Goal: Transaction & Acquisition: Book appointment/travel/reservation

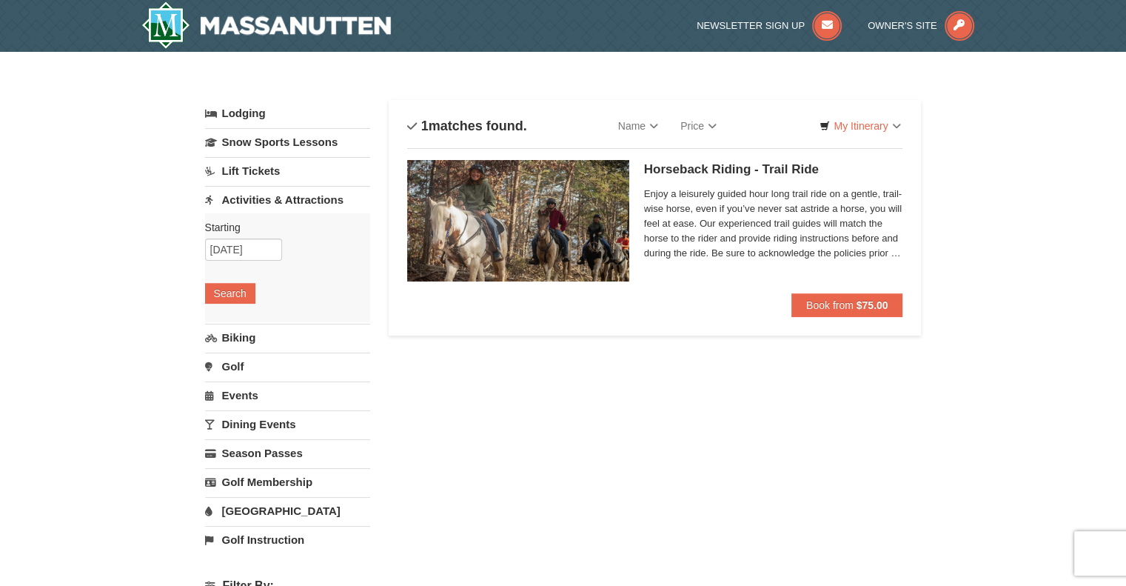
scroll to position [17, 0]
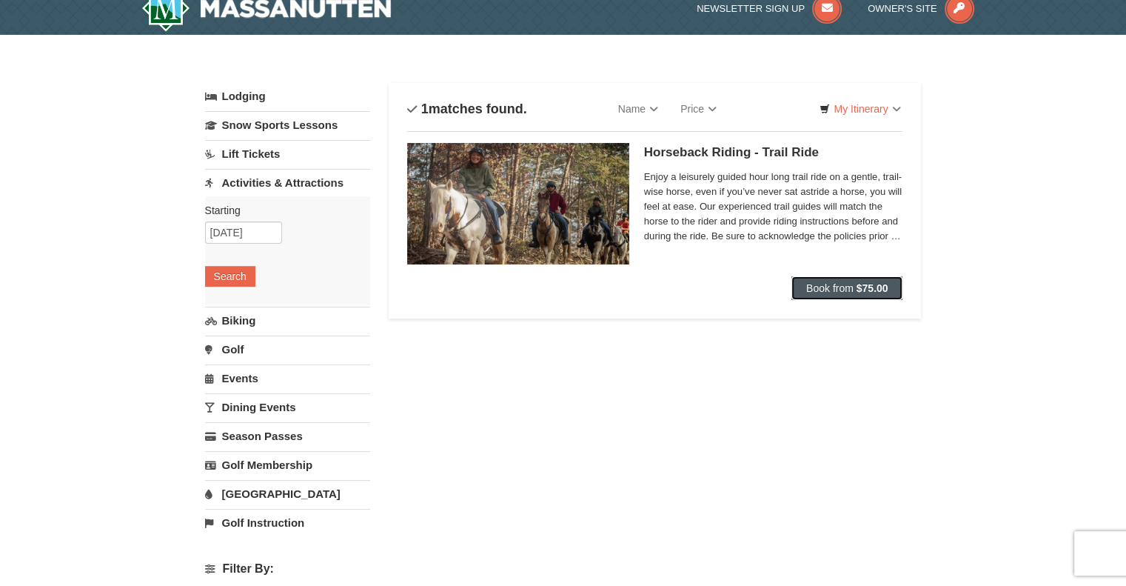
click at [844, 286] on span "Book from" at bounding box center [829, 288] width 47 height 12
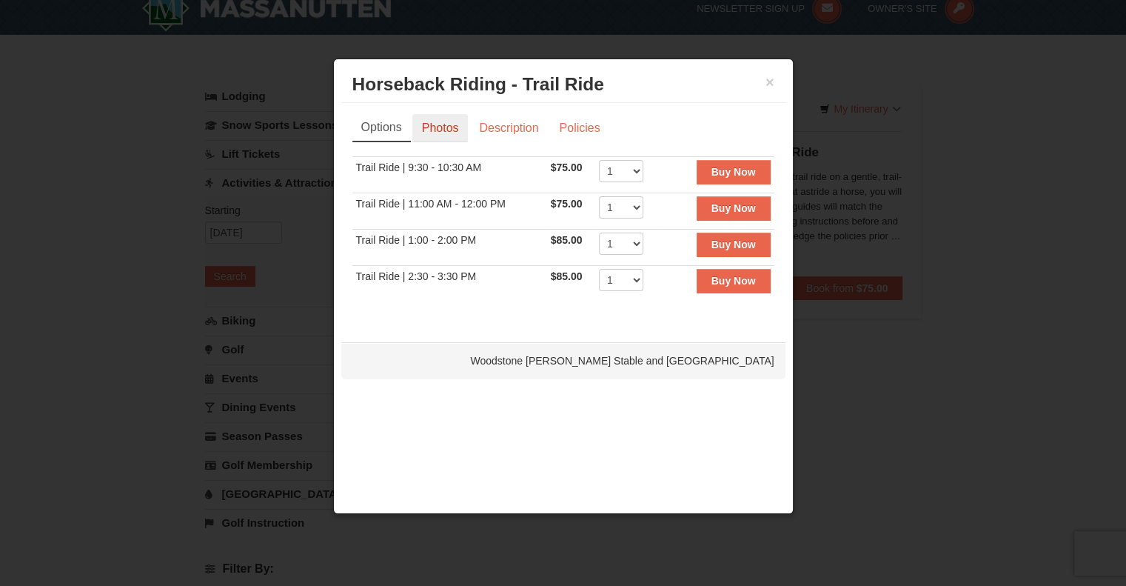
click at [441, 125] on link "Photos" at bounding box center [440, 128] width 56 height 28
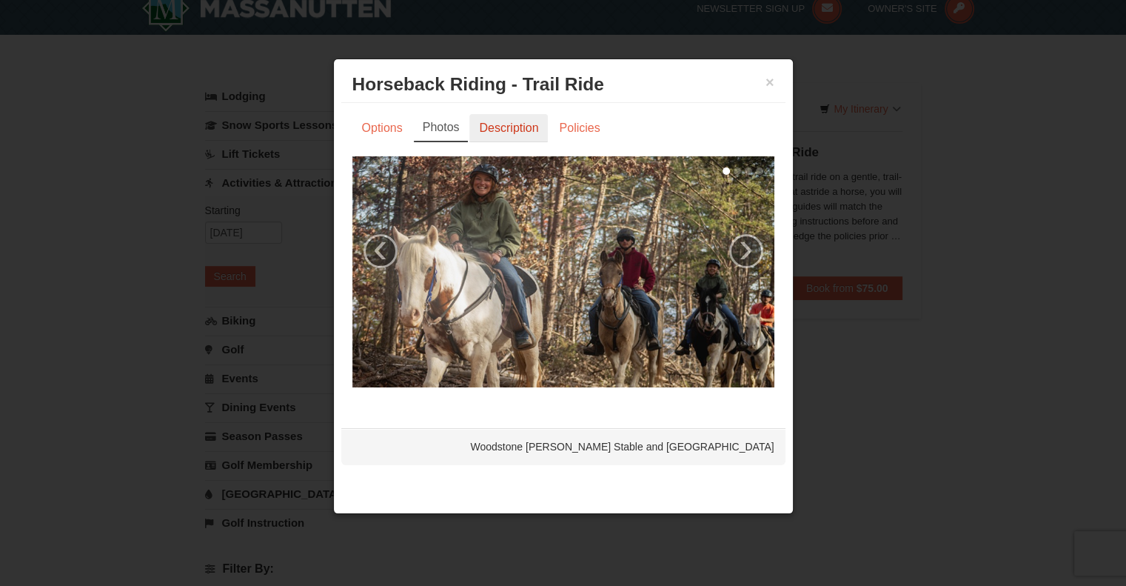
click at [515, 129] on link "Description" at bounding box center [508, 128] width 78 height 28
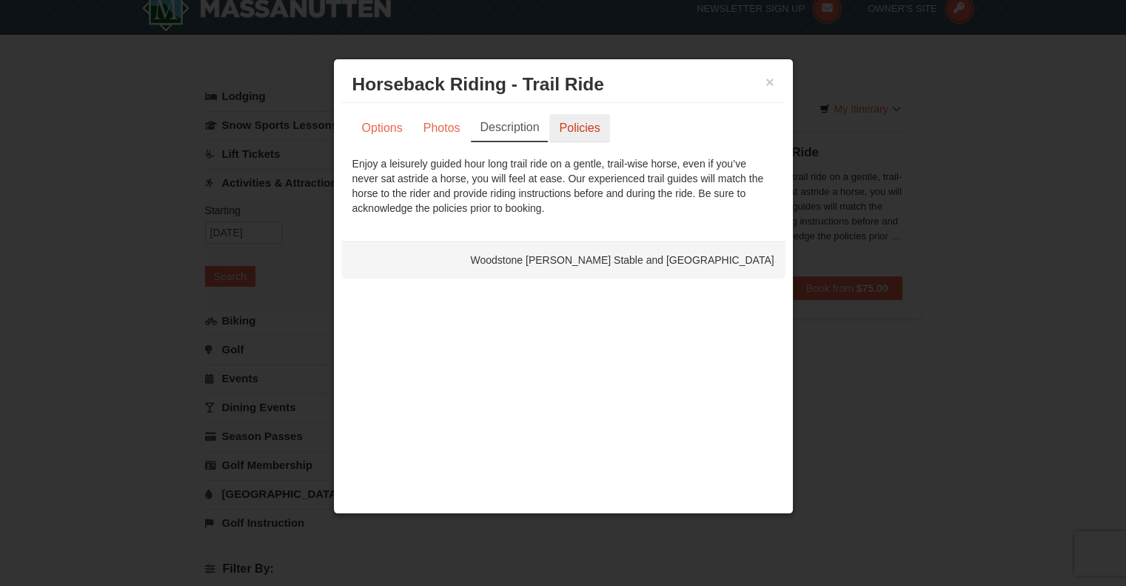
click at [566, 129] on link "Policies" at bounding box center [579, 128] width 60 height 28
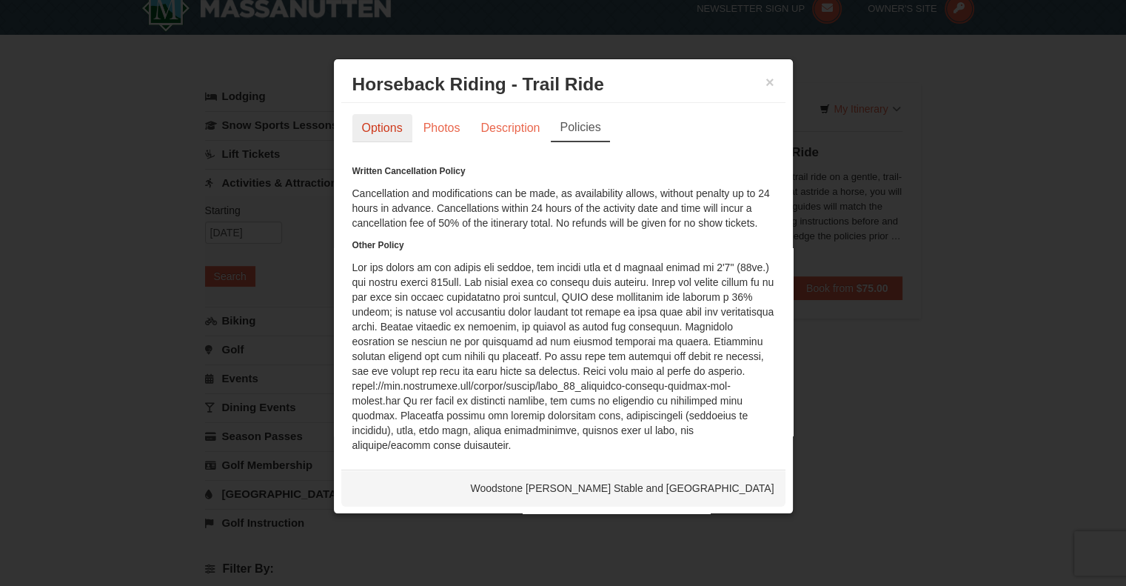
click at [391, 126] on link "Options" at bounding box center [382, 128] width 60 height 28
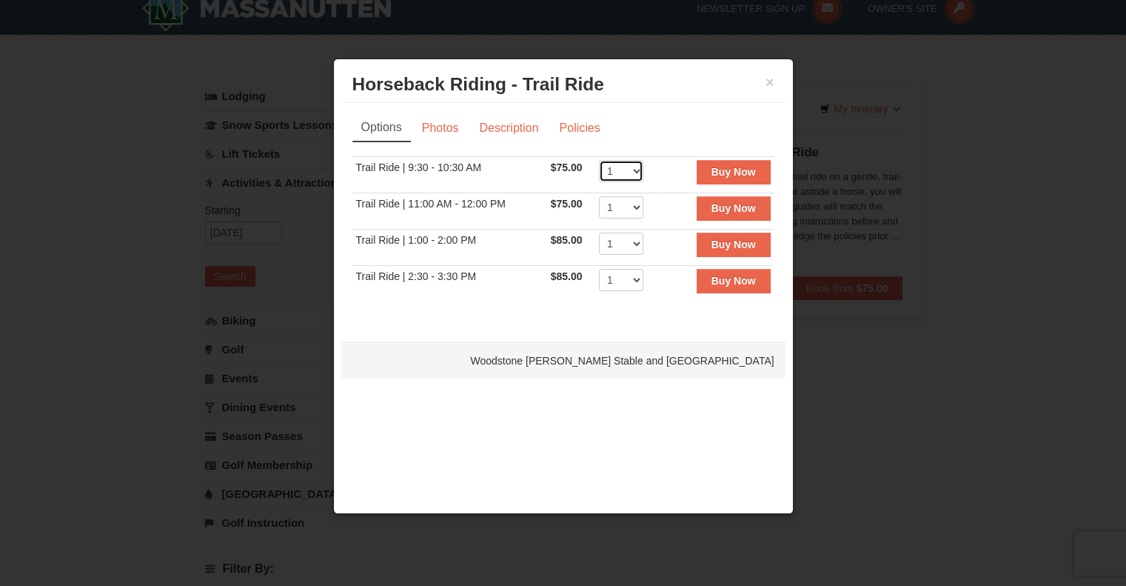
click at [631, 170] on select "1 2 3 4 5 6 7 8 9 10 11 12" at bounding box center [621, 171] width 44 height 22
select select "2"
click at [599, 160] on select "1 2 3 4 5 6 7 8 9 10 11 12" at bounding box center [621, 171] width 44 height 22
click at [770, 83] on button "×" at bounding box center [769, 82] width 9 height 15
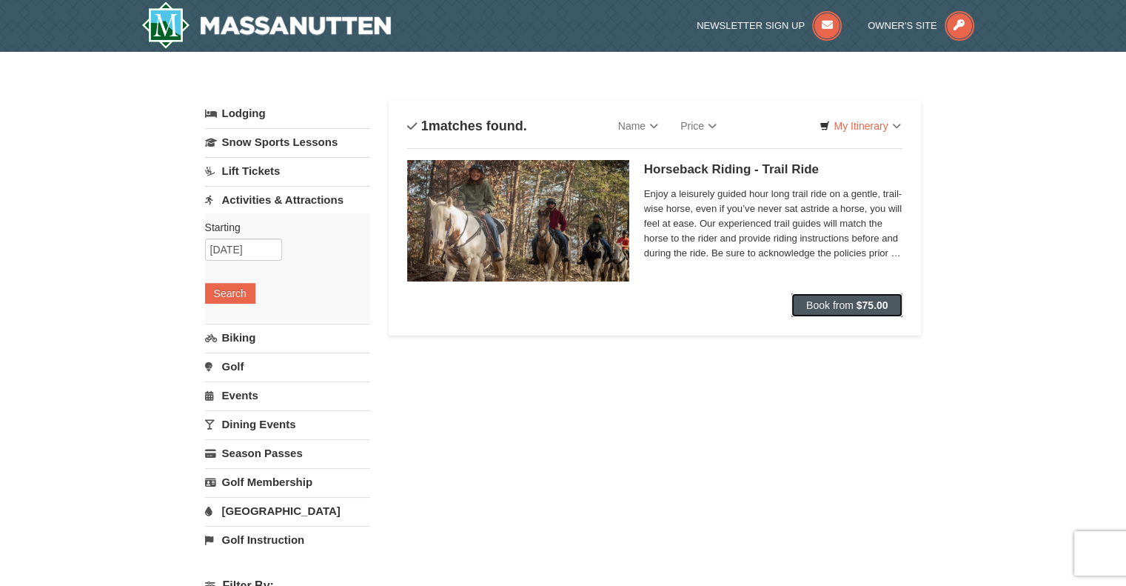
click at [850, 302] on span "Book from" at bounding box center [829, 305] width 47 height 12
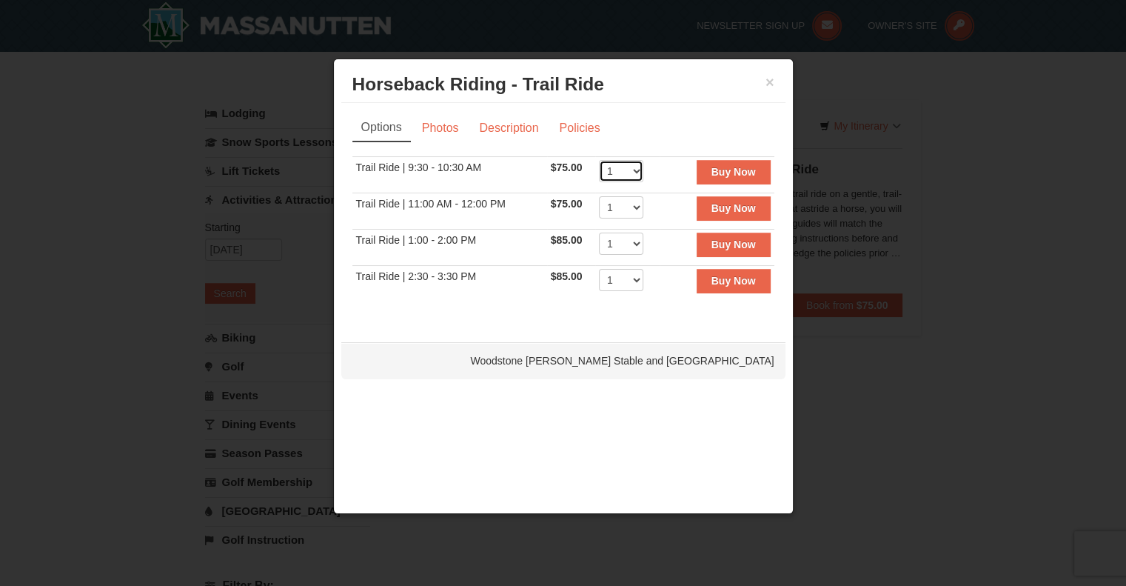
click at [630, 164] on select "1 2 3 4 5 6 7 8 9 10 11 12" at bounding box center [621, 171] width 44 height 22
select select "2"
click at [599, 160] on select "1 2 3 4 5 6 7 8 9 10 11 12" at bounding box center [621, 171] width 44 height 22
click at [748, 171] on strong "Buy Now" at bounding box center [733, 172] width 44 height 12
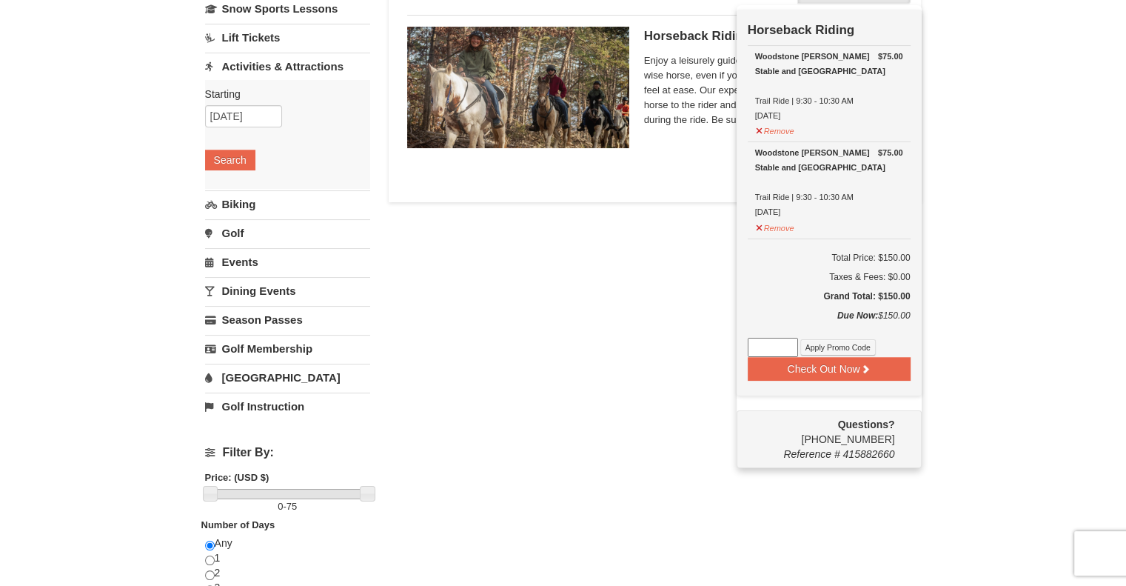
scroll to position [164, 0]
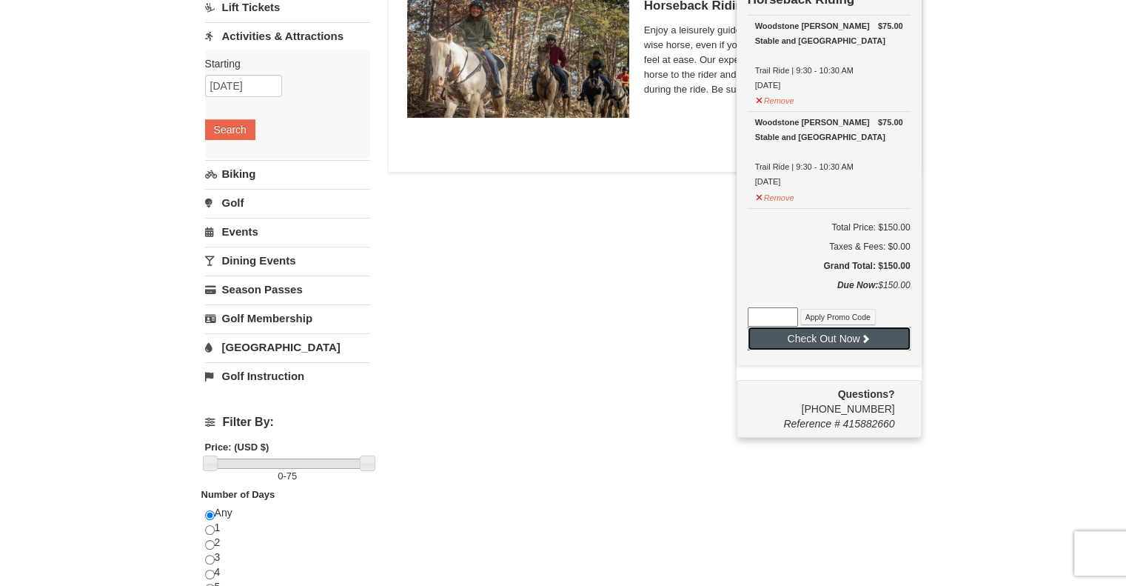
click at [819, 330] on button "Check Out Now" at bounding box center [829, 338] width 163 height 24
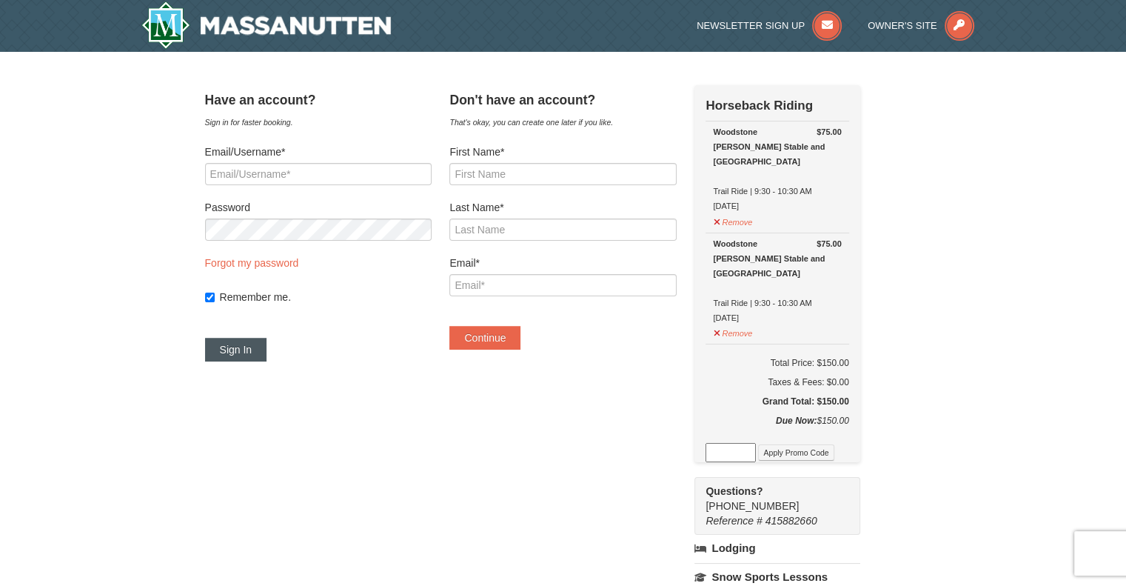
type input "nla79@hotmail.com"
click at [267, 355] on button "Sign In" at bounding box center [236, 350] width 62 height 24
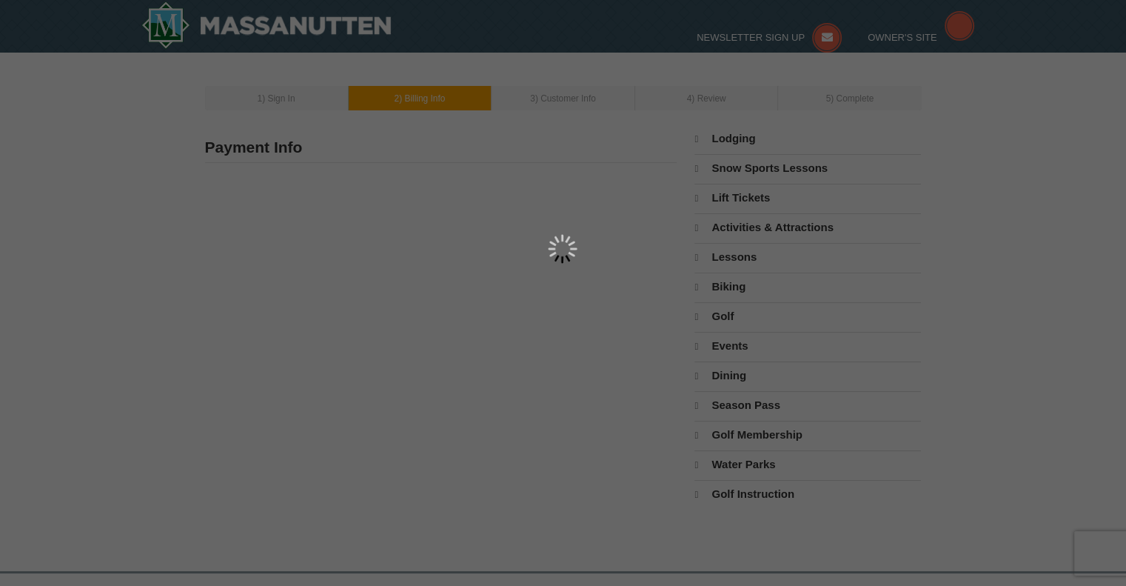
type input "[STREET_ADDRESS][PERSON_NAME]"
type input "[GEOGRAPHIC_DATA]"
type input "17061"
type input "717"
type input "350"
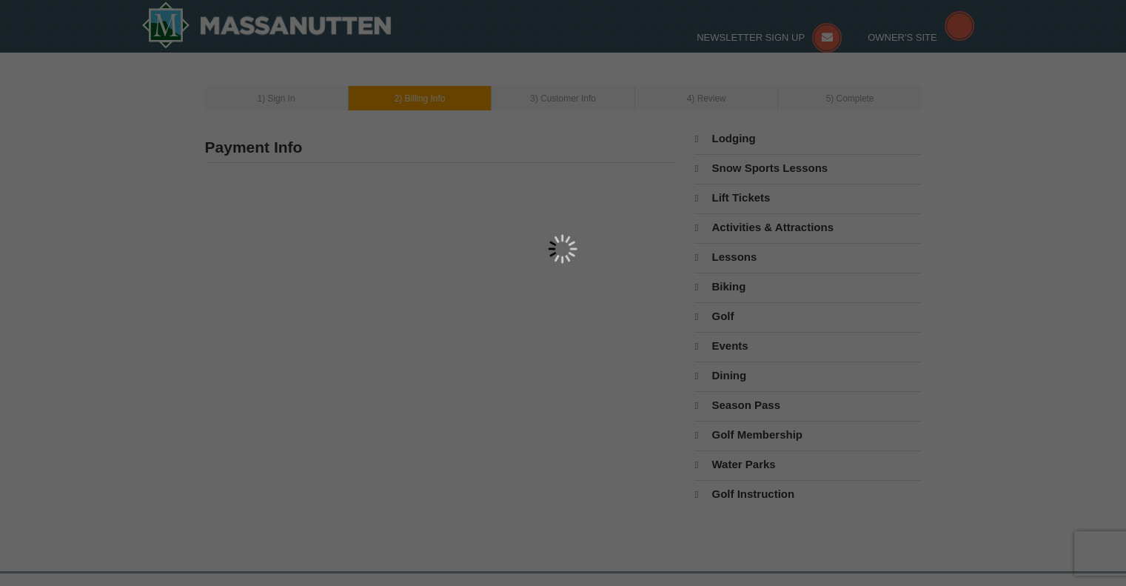
type input "5823"
type input "nla79@hotmail.com"
select select "PA"
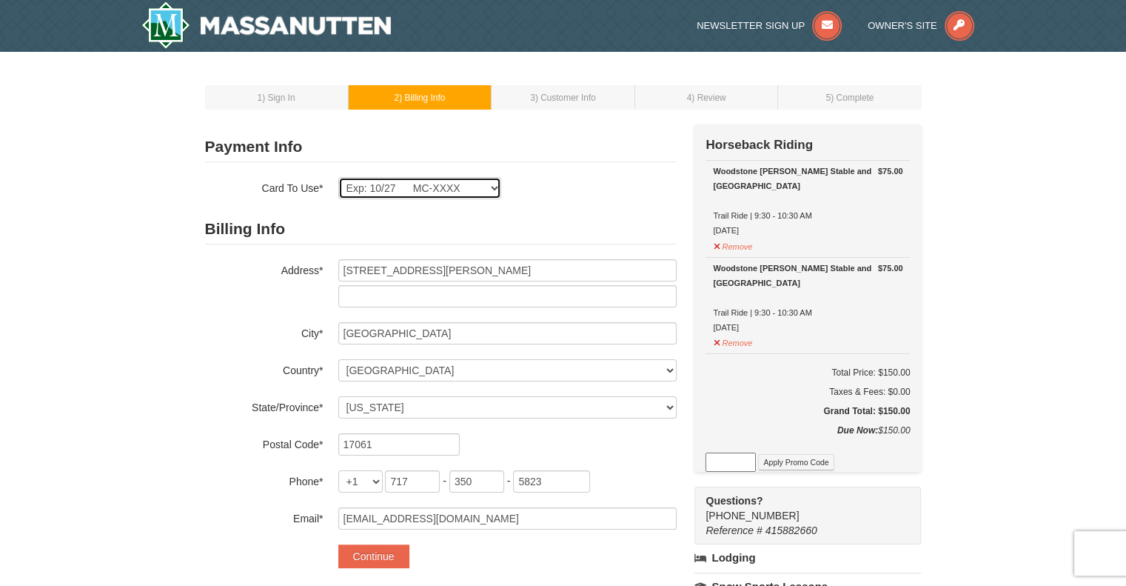
click at [489, 190] on select "Exp: 02/29 MC-XXXX Exp: 10/27 MC-XXXX New Card" at bounding box center [419, 188] width 163 height 22
click at [338, 177] on select "Exp: 02/29 MC-XXXX Exp: 10/27 MC-XXXX New Card" at bounding box center [419, 188] width 163 height 22
click at [388, 554] on button "Continue" at bounding box center [373, 556] width 71 height 24
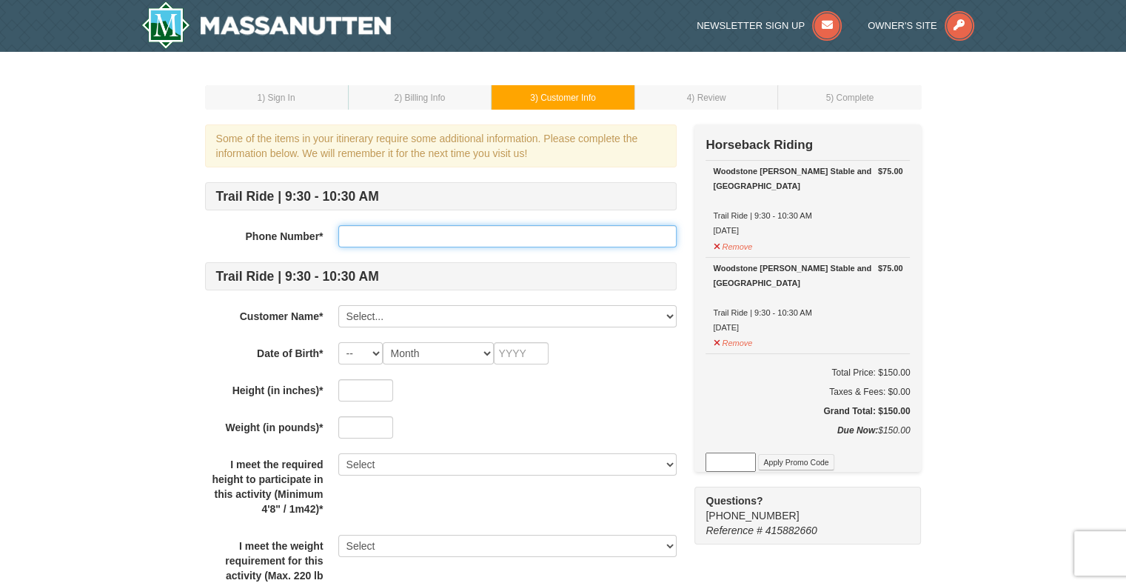
click at [420, 234] on input "text" at bounding box center [507, 236] width 338 height 22
type input "7173505823"
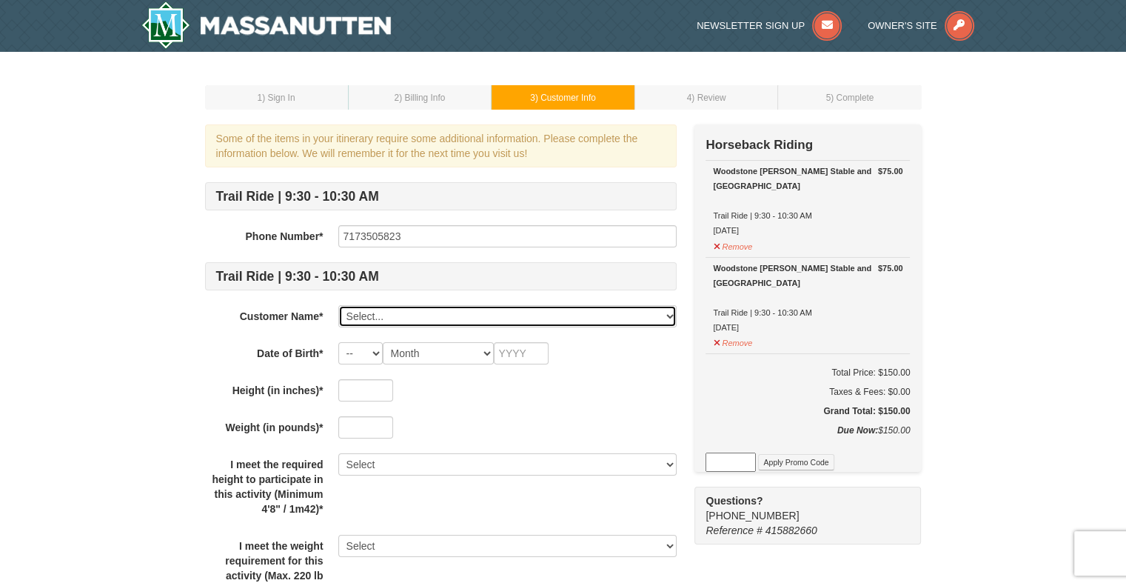
select select "19051785"
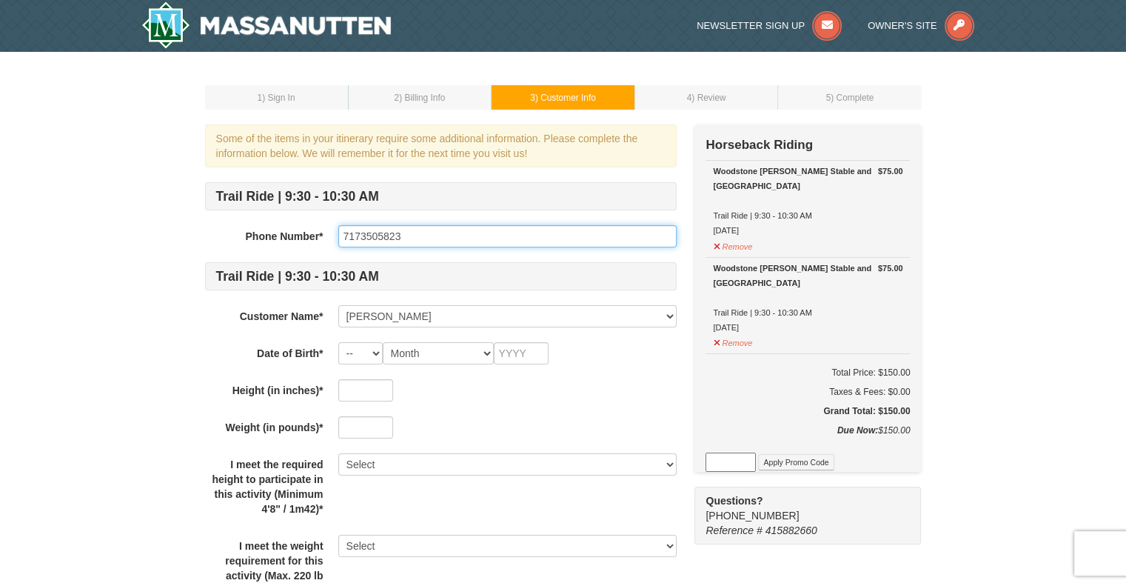
select select "05"
select select "06"
type input "1979"
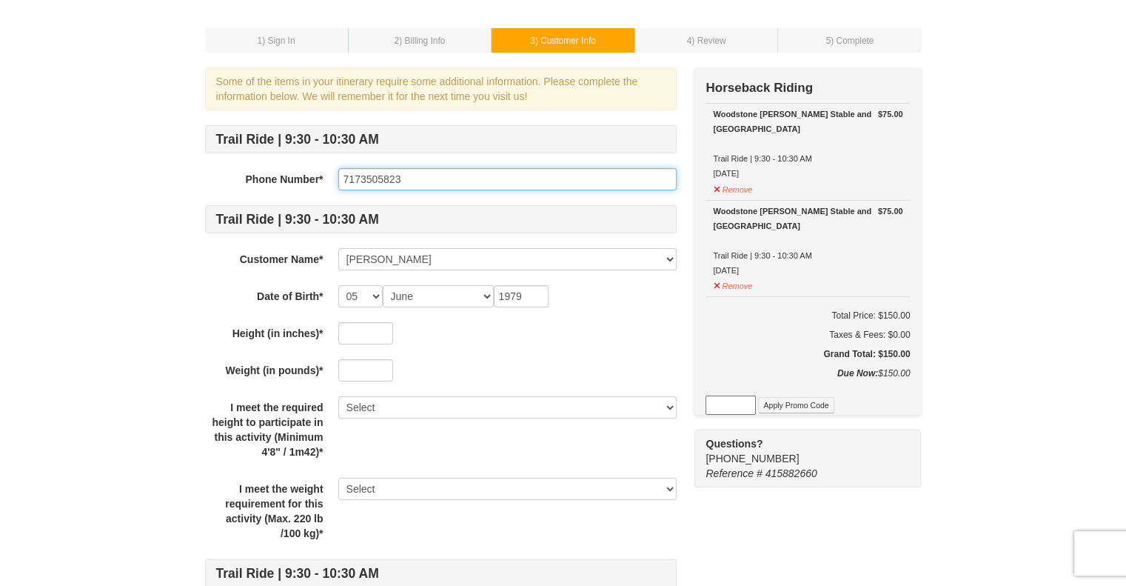
scroll to position [118, 0]
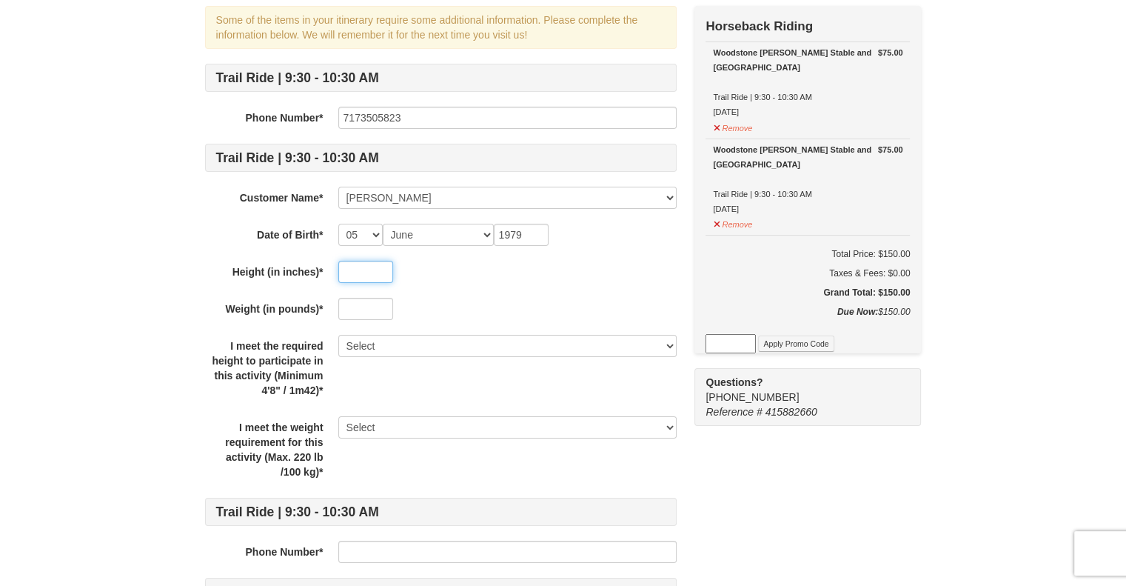
click at [373, 271] on input "text" at bounding box center [365, 272] width 55 height 22
type input "64"
click at [379, 313] on input "text" at bounding box center [365, 309] width 55 height 22
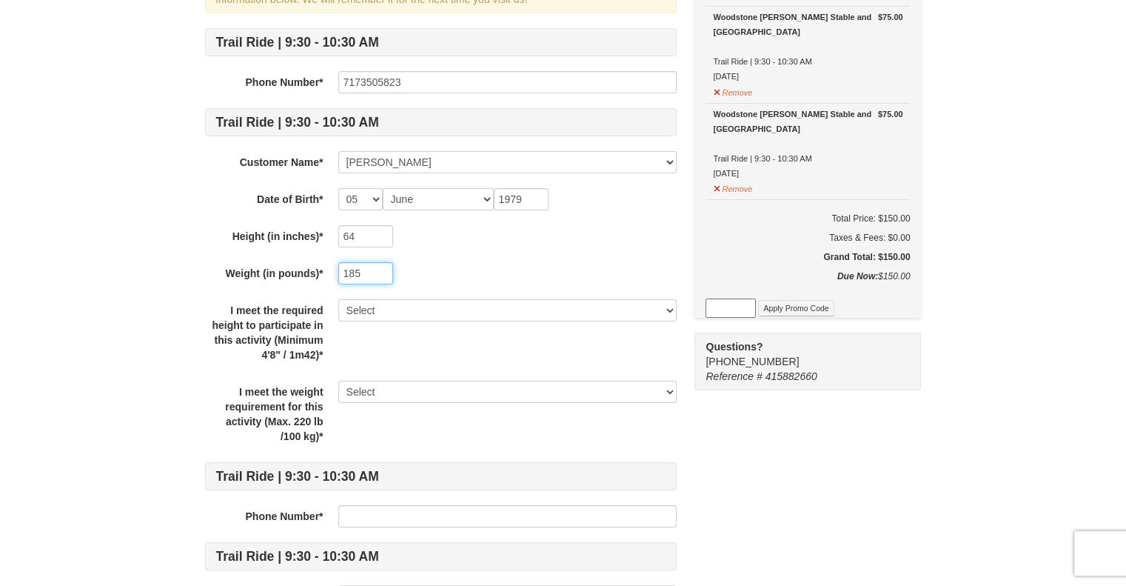
scroll to position [170, 0]
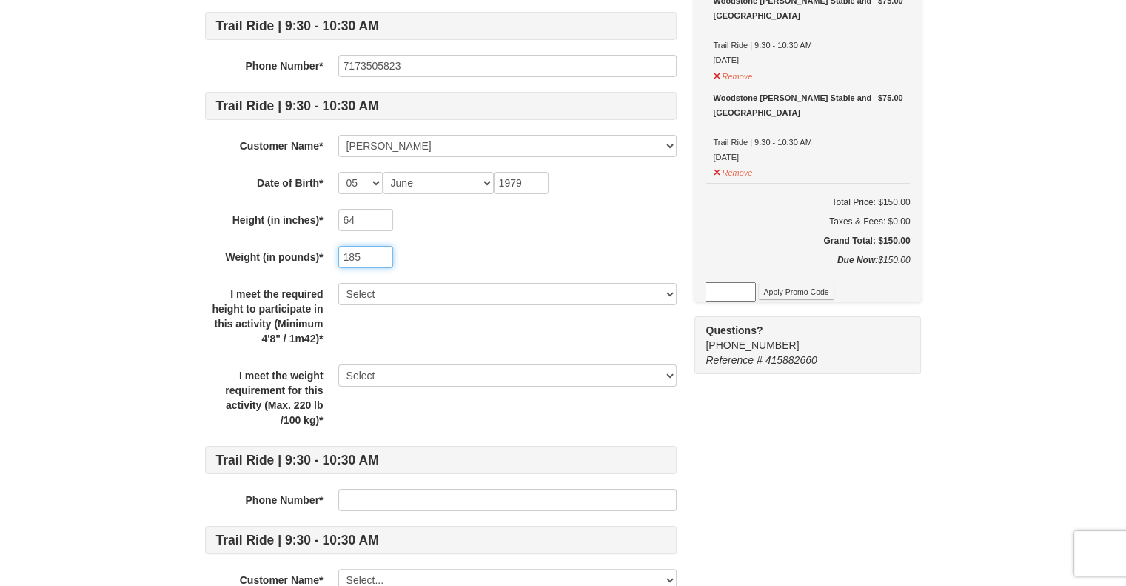
type input "185"
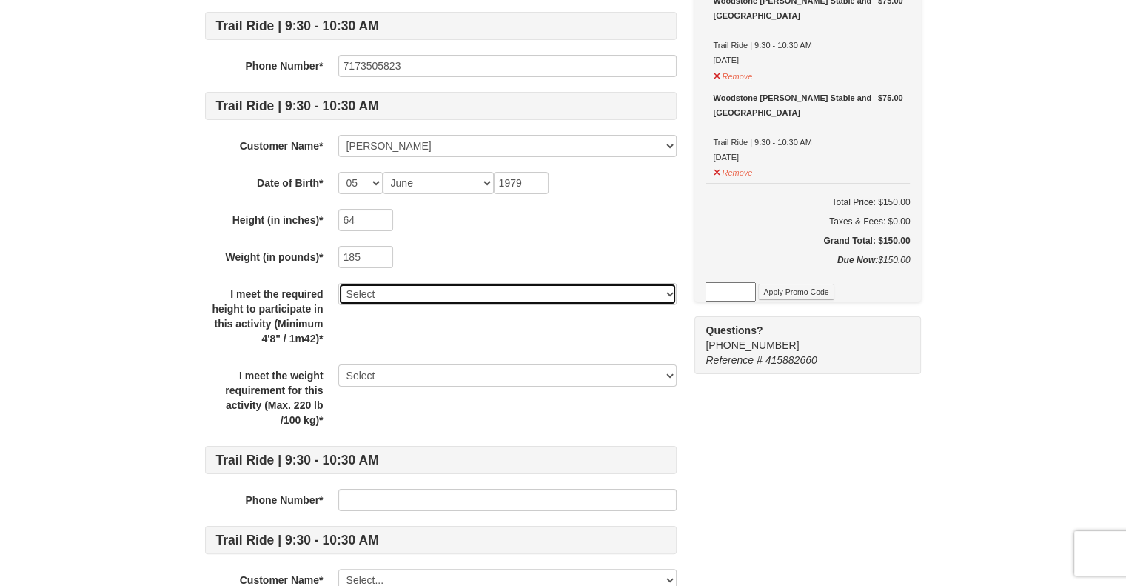
click at [564, 294] on select "Select Yes" at bounding box center [507, 294] width 338 height 22
select select "Yes"
click at [338, 283] on select "Select Yes" at bounding box center [507, 294] width 338 height 22
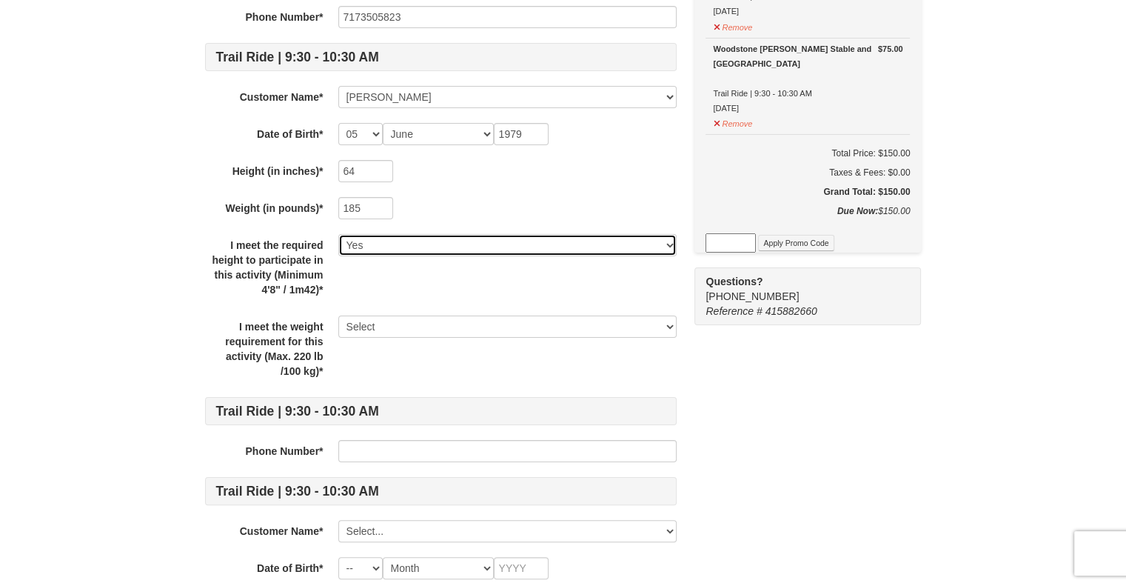
scroll to position [220, 0]
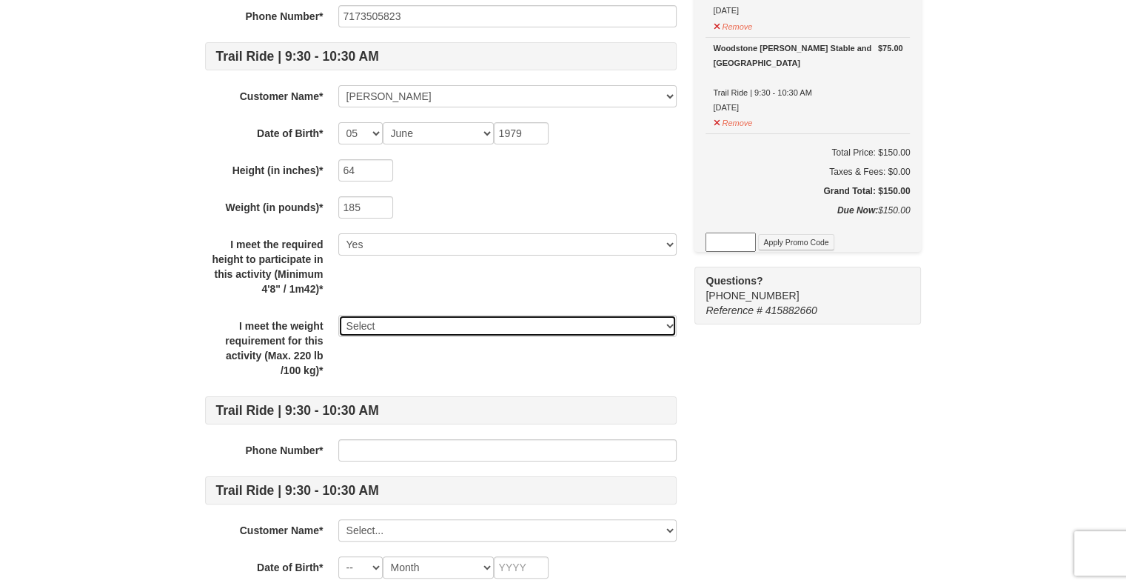
click at [562, 326] on select "Select Yes" at bounding box center [507, 326] width 338 height 22
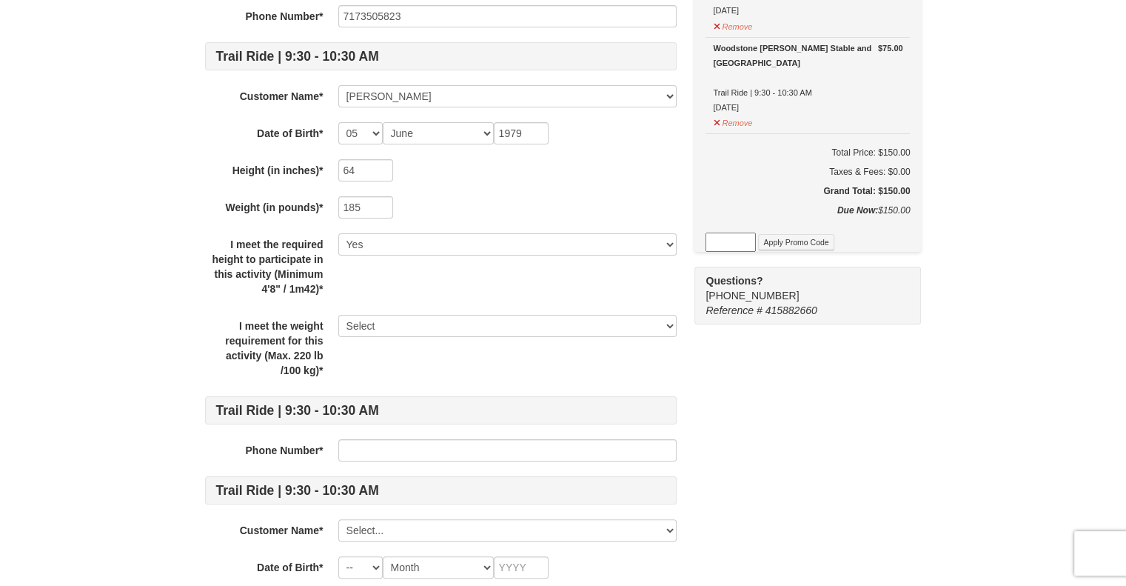
click at [529, 373] on div "I meet the weight requirement for this activity (Max. 220 lb /100 kg)* Select Y…" at bounding box center [441, 348] width 472 height 67
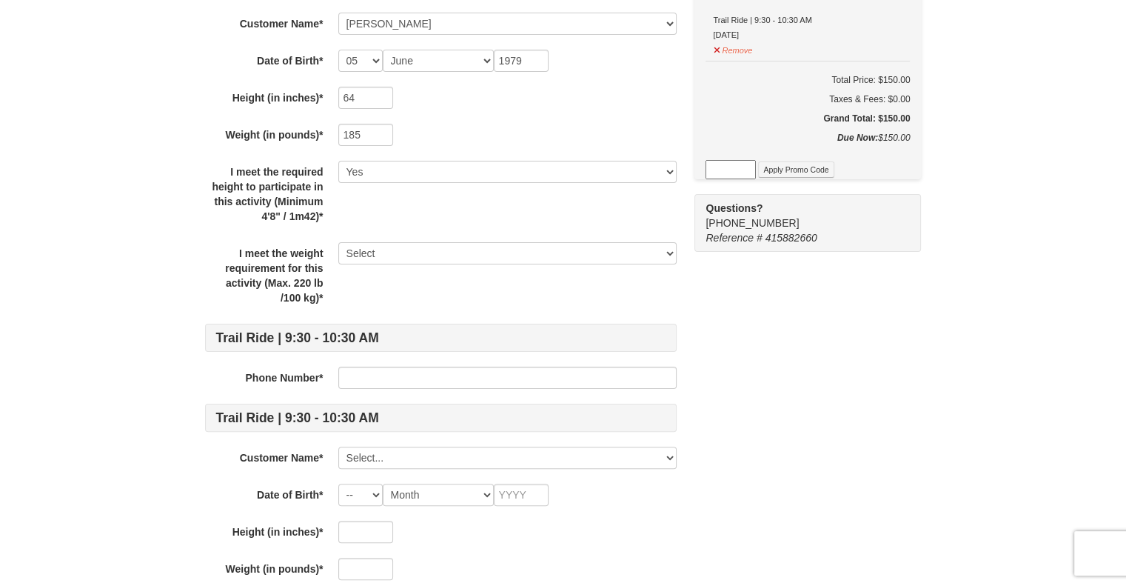
scroll to position [293, 0]
click at [539, 375] on input "text" at bounding box center [507, 377] width 338 height 22
type input "7173505823"
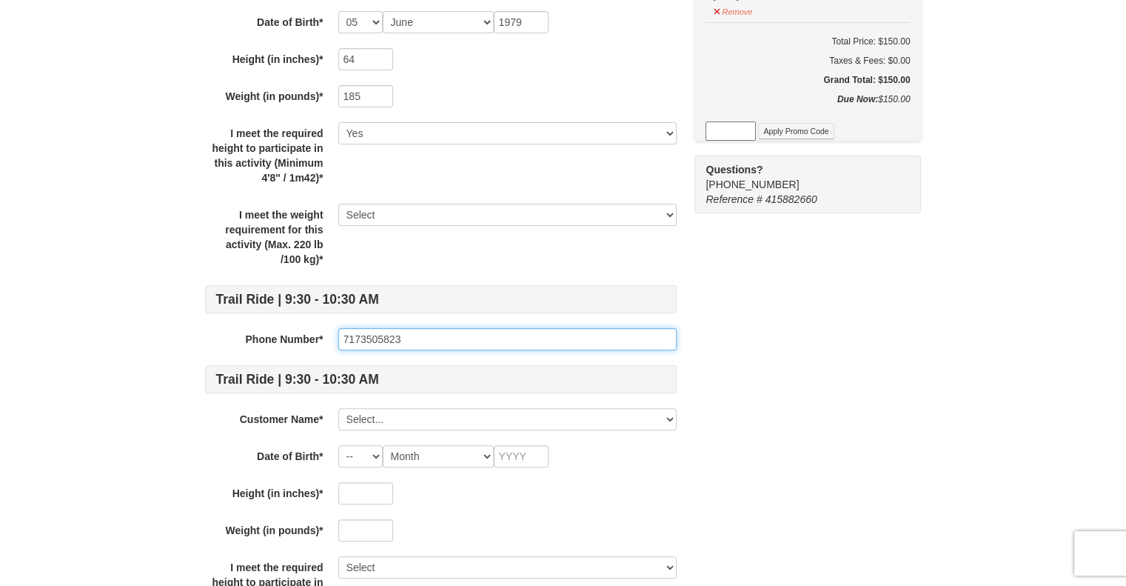
scroll to position [346, 0]
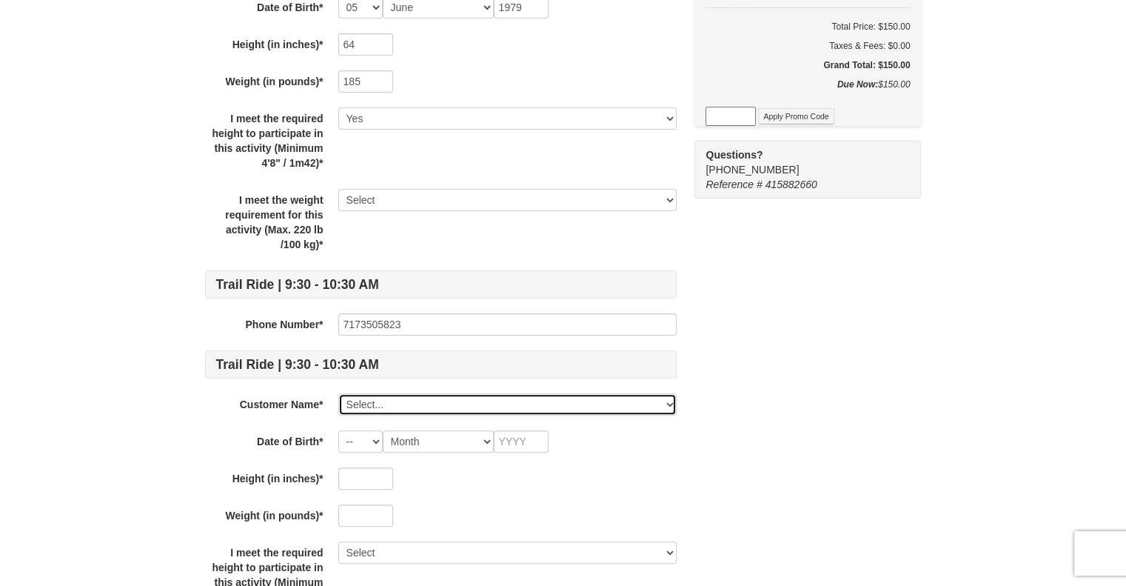
click at [535, 403] on select "Select... NIcole Carr Laco Carr, Sr. Liliana Carr Brayden Carr Add New..." at bounding box center [507, 404] width 338 height 22
select select "27184813"
click at [338, 393] on select "Select... NIcole Carr Laco Carr, Sr. Liliana Carr Brayden Carr Add New..." at bounding box center [507, 404] width 338 height 22
select select "26"
select select "03"
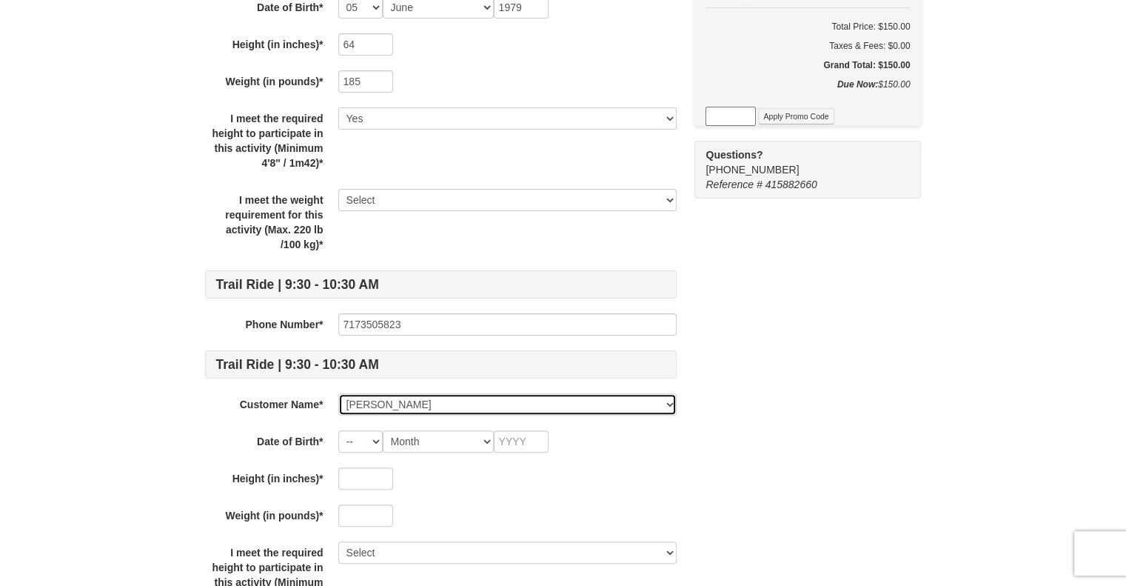
type input "2015"
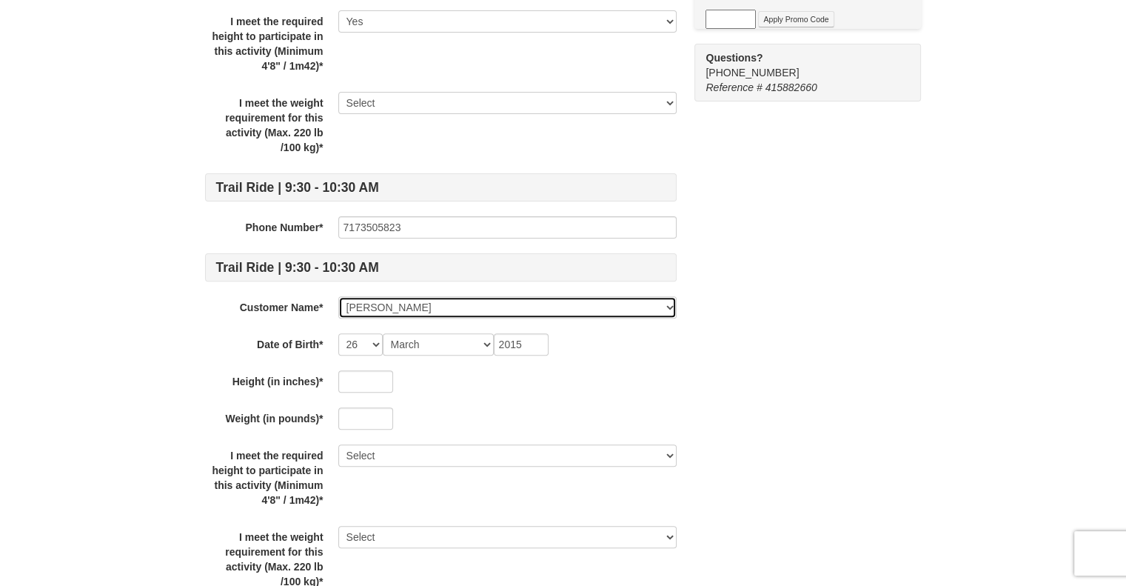
scroll to position [450, 0]
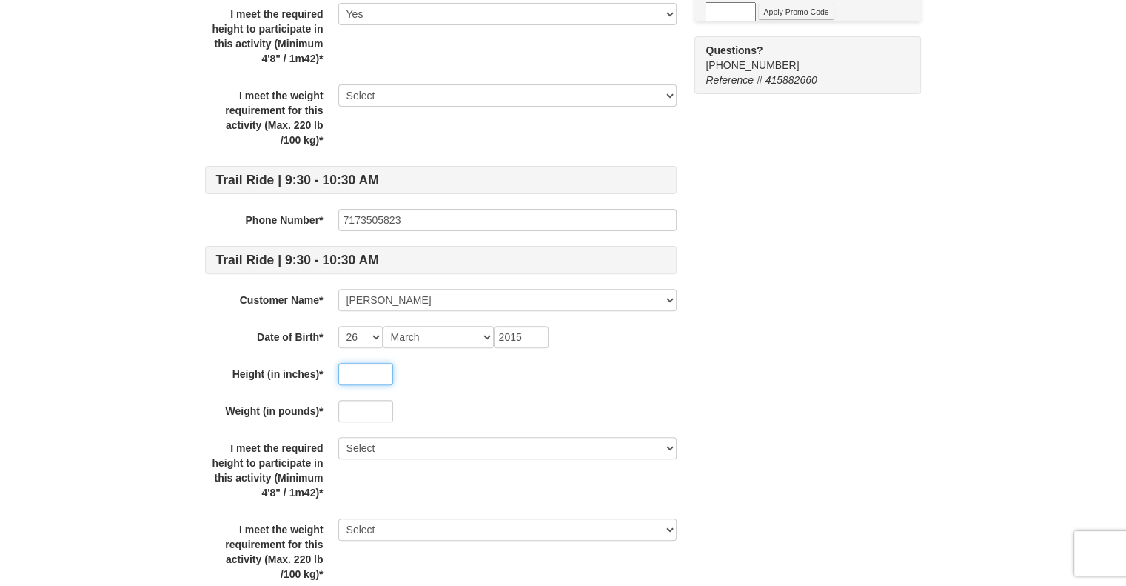
click at [372, 378] on input "text" at bounding box center [365, 374] width 55 height 22
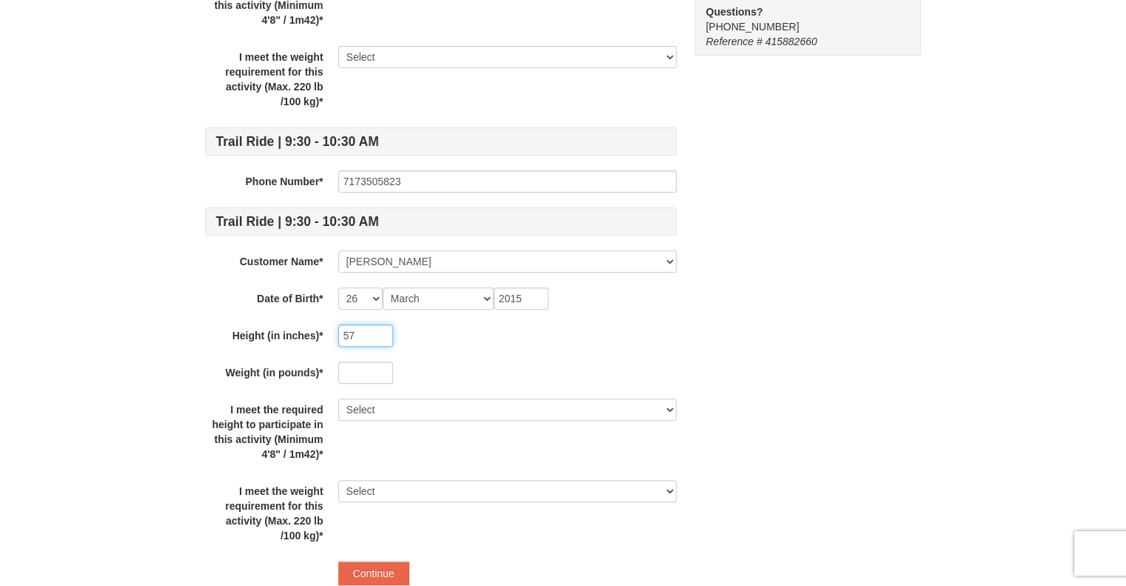
scroll to position [498, 0]
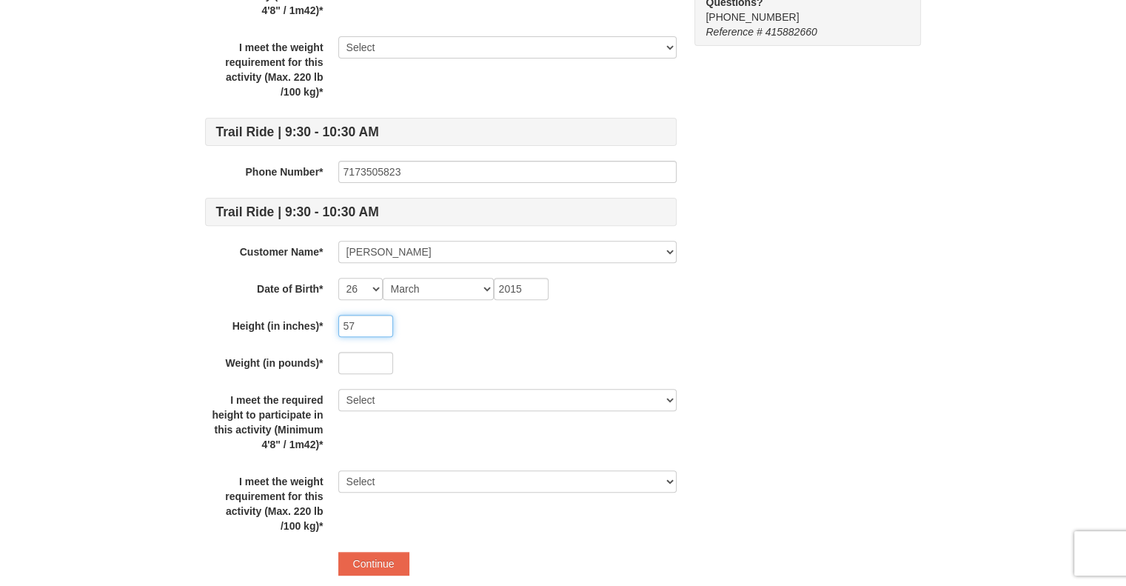
type input "57"
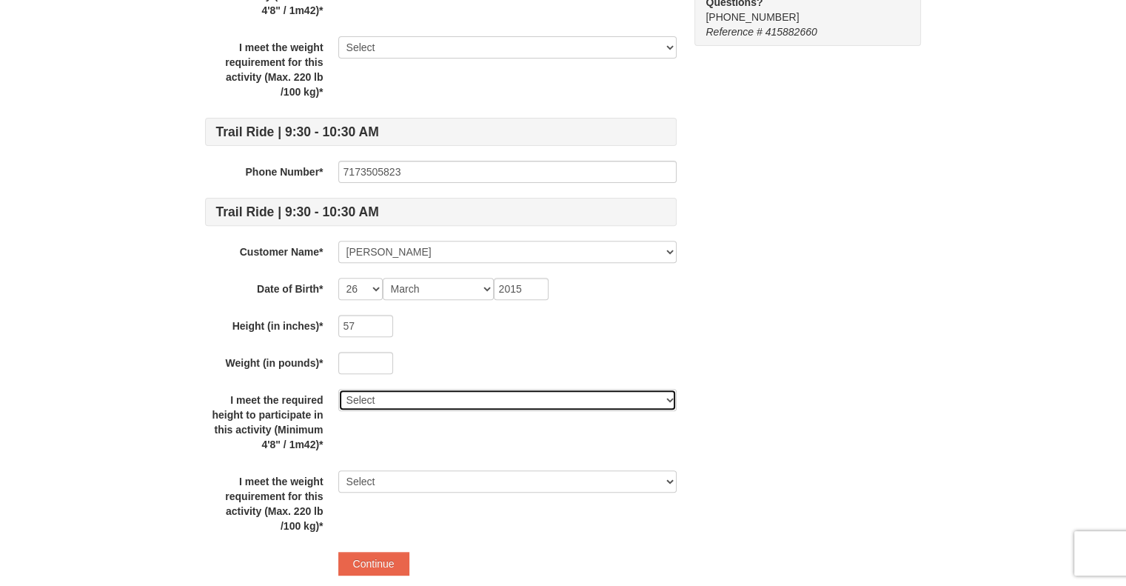
click at [465, 397] on select "Select Yes" at bounding box center [507, 400] width 338 height 22
select select "Yes"
click at [338, 389] on select "Select Yes" at bounding box center [507, 400] width 338 height 22
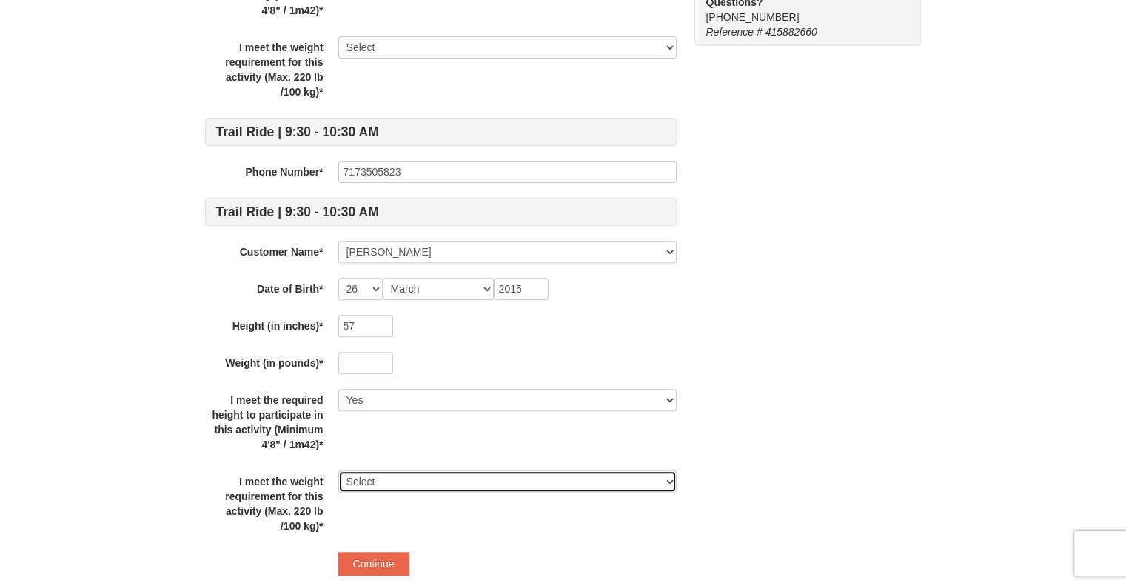
click at [441, 484] on select "Select Yes" at bounding box center [507, 481] width 338 height 22
select select "Yes"
click at [338, 470] on select "Select Yes" at bounding box center [507, 481] width 338 height 22
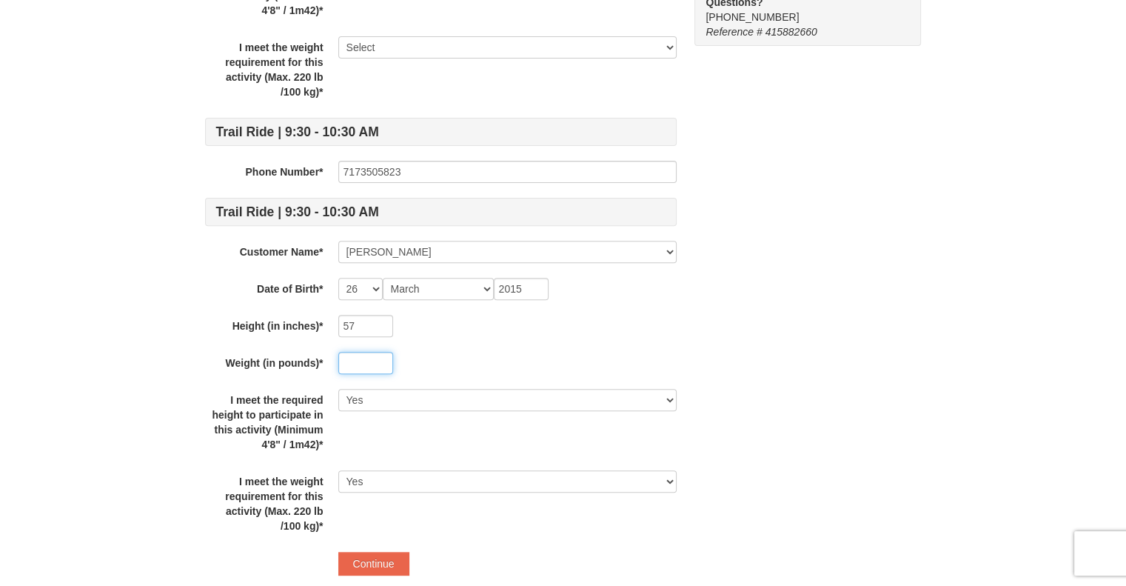
click at [367, 359] on input "text" at bounding box center [365, 363] width 55 height 22
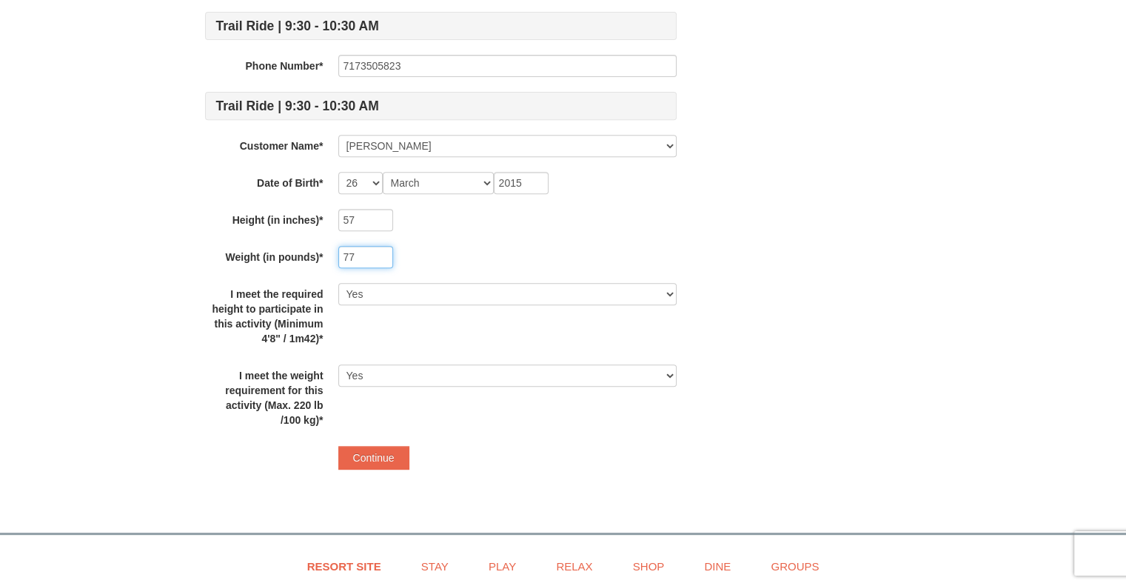
scroll to position [606, 0]
type input "77"
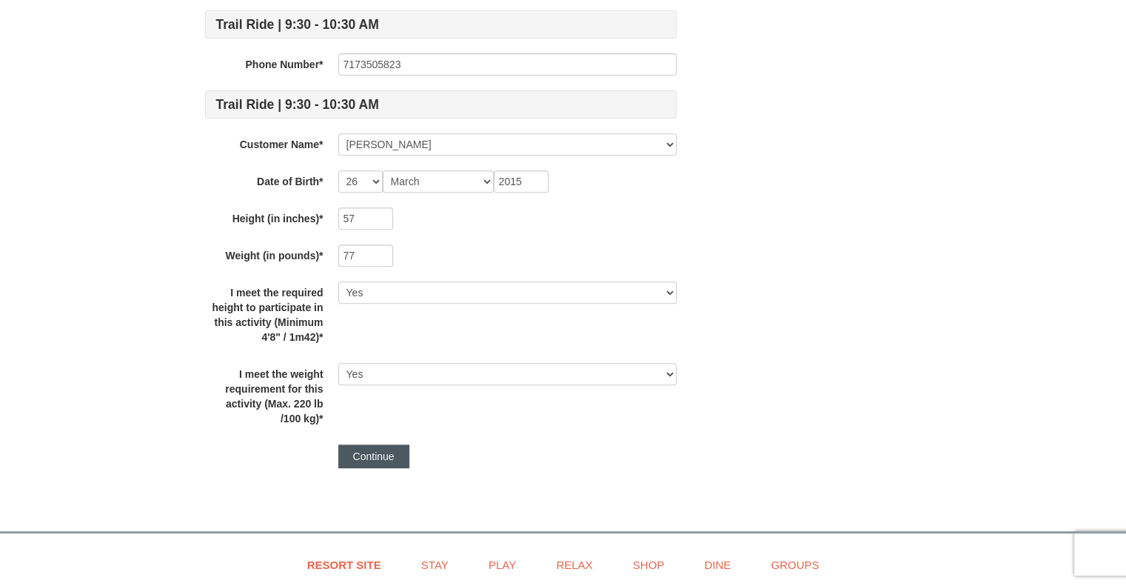
click at [378, 454] on button "Continue" at bounding box center [373, 456] width 71 height 24
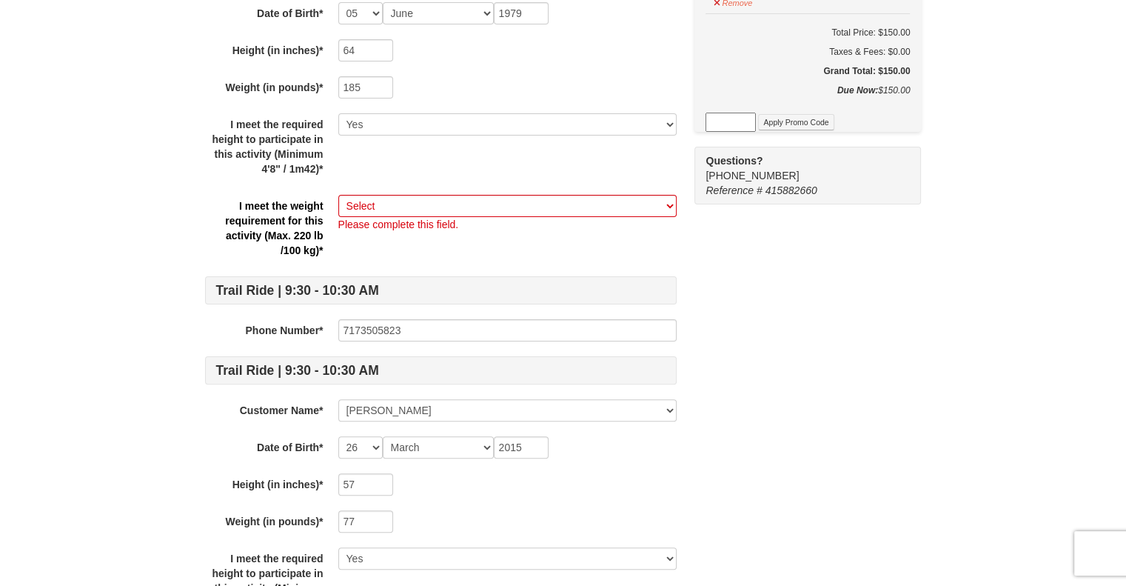
scroll to position [338, 0]
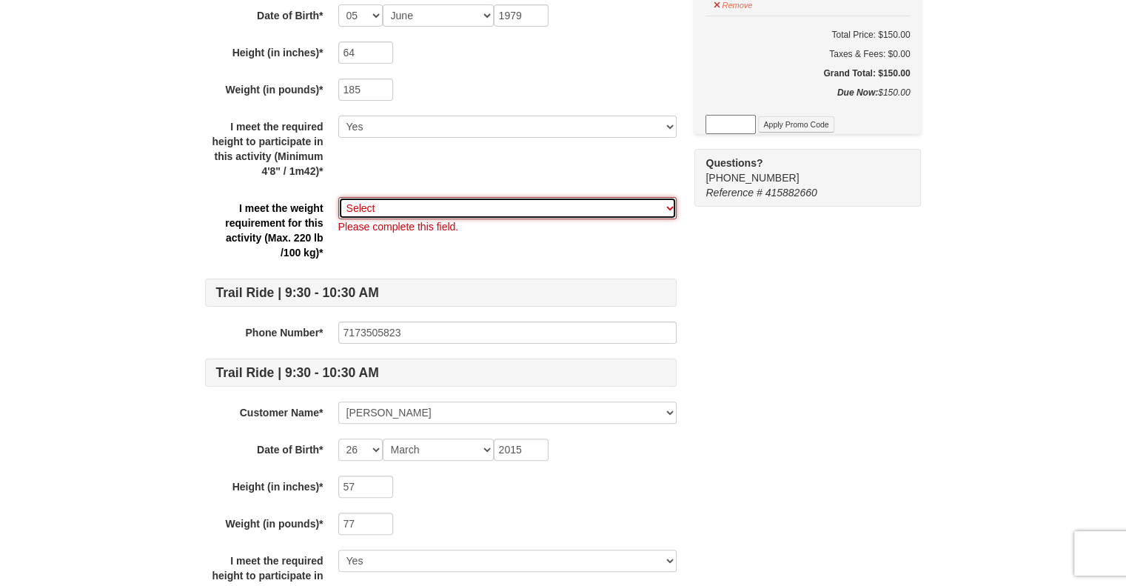
click at [530, 201] on select "Select Yes" at bounding box center [507, 208] width 338 height 22
select select "Yes"
click at [338, 197] on select "Select Yes" at bounding box center [507, 208] width 338 height 22
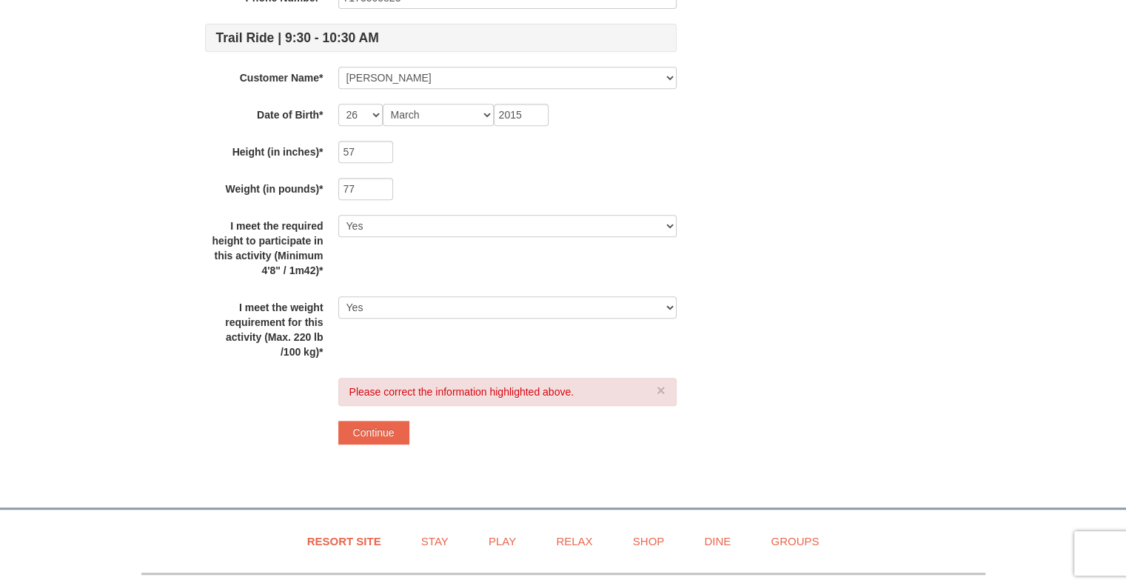
scroll to position [677, 0]
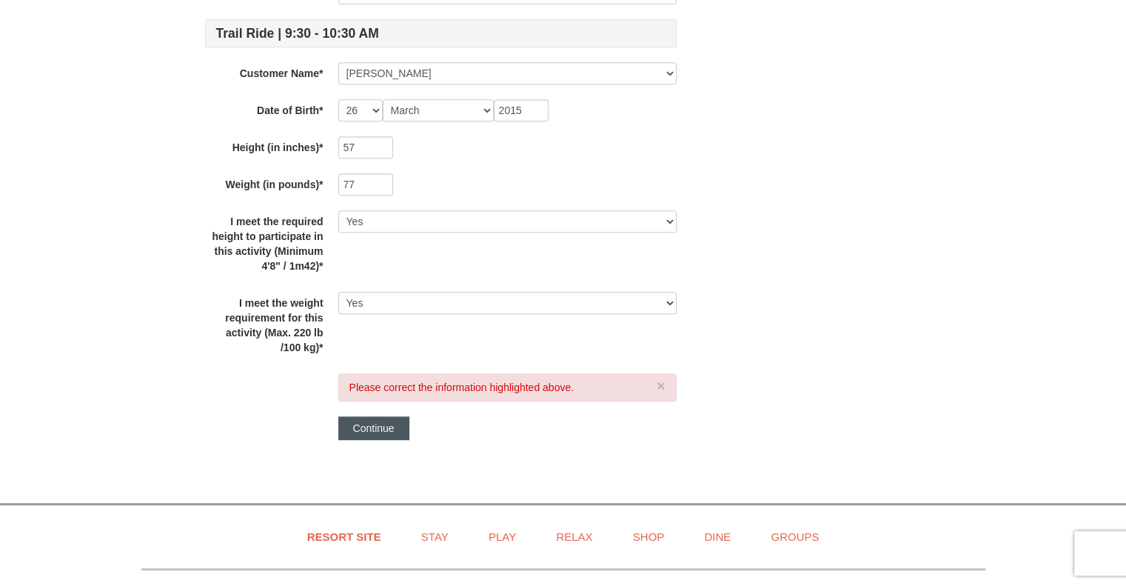
click at [379, 426] on button "Continue" at bounding box center [373, 428] width 71 height 24
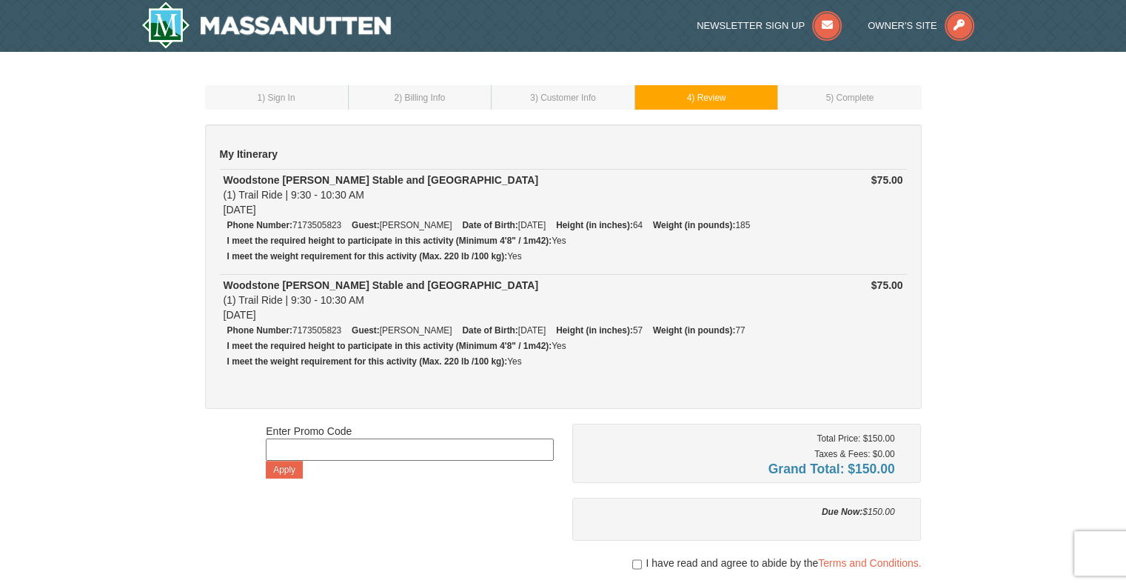
scroll to position [533, 0]
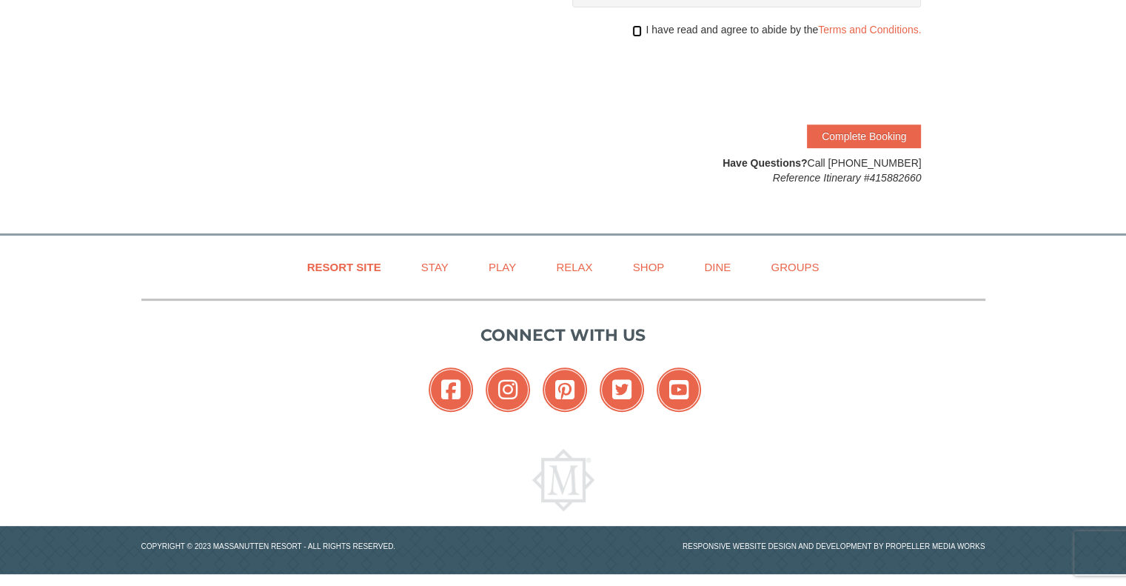
click at [632, 31] on input "checkbox" at bounding box center [637, 31] width 10 height 12
checkbox input "true"
click at [852, 127] on button "Complete Booking" at bounding box center [864, 136] width 114 height 24
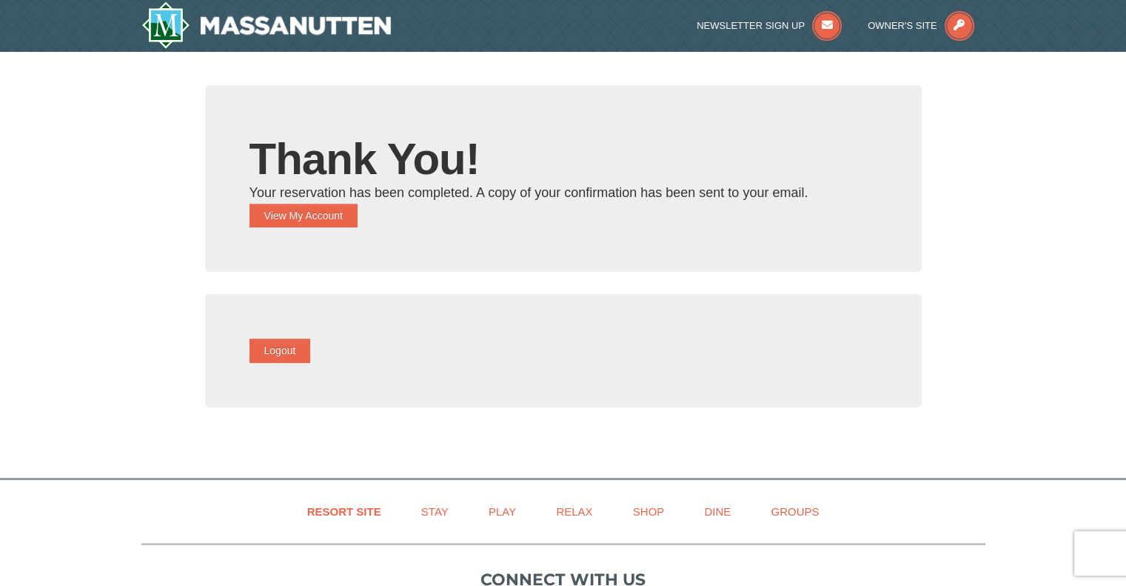
click at [303, 335] on div "Logout" at bounding box center [563, 350] width 717 height 113
click at [327, 224] on button "View My Account" at bounding box center [303, 216] width 108 height 24
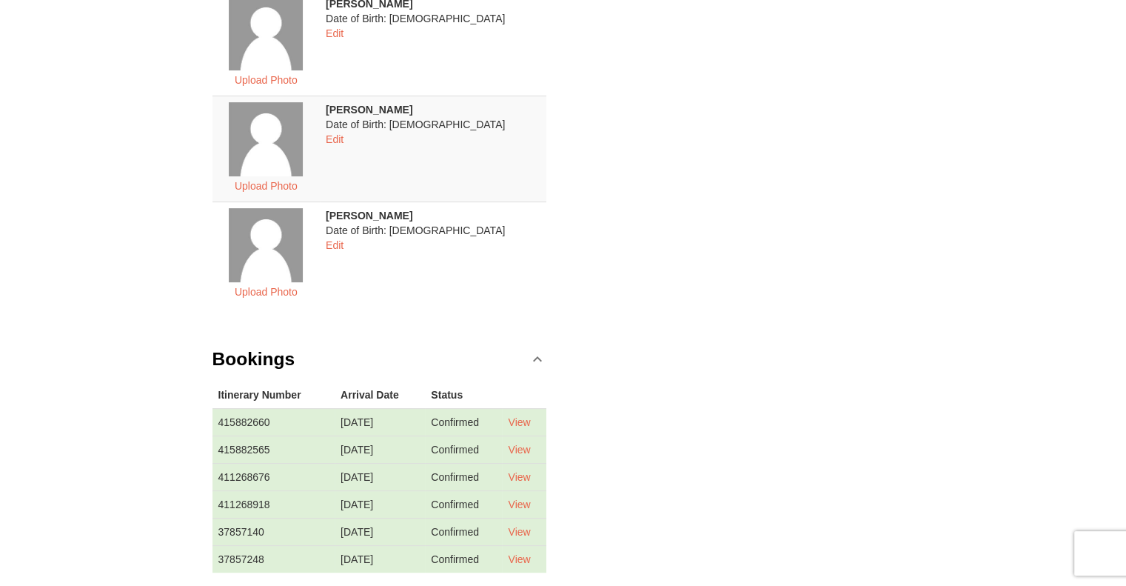
scroll to position [506, 0]
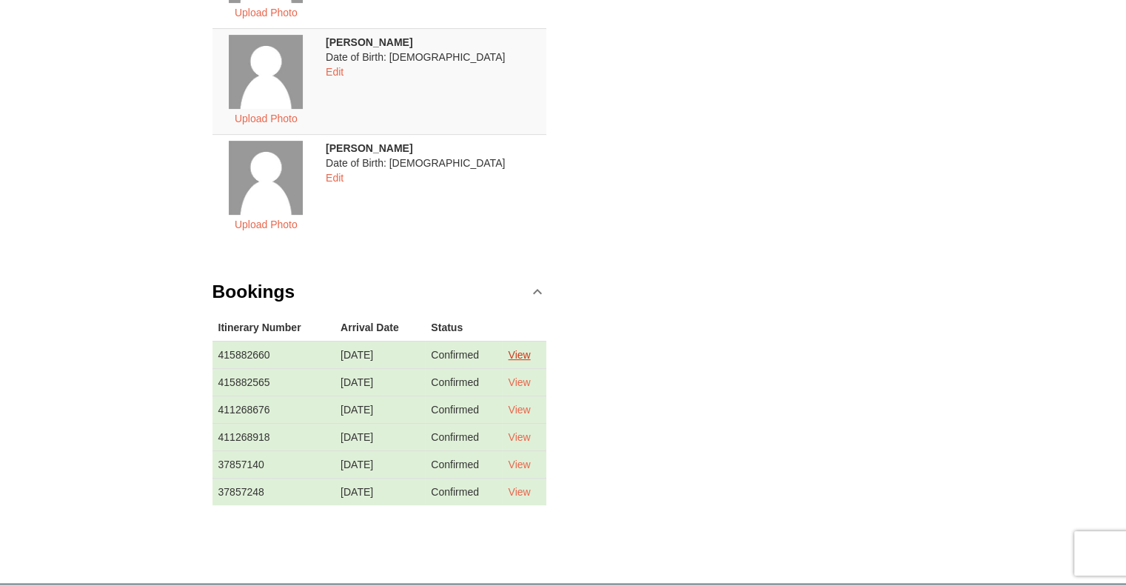
click at [530, 355] on link "View" at bounding box center [519, 355] width 22 height 12
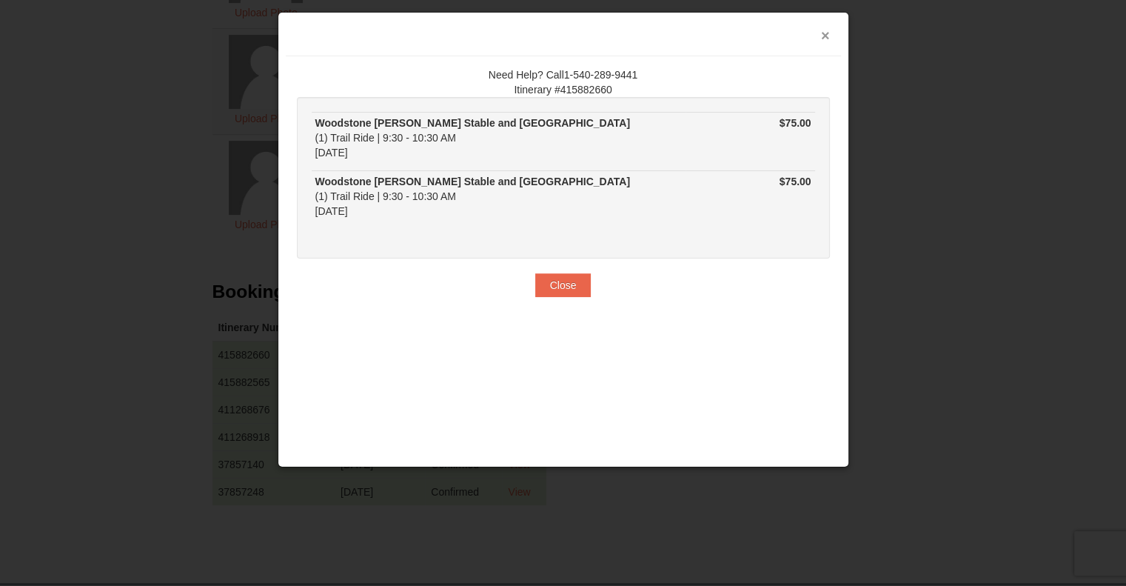
click at [826, 38] on button "×" at bounding box center [825, 35] width 9 height 15
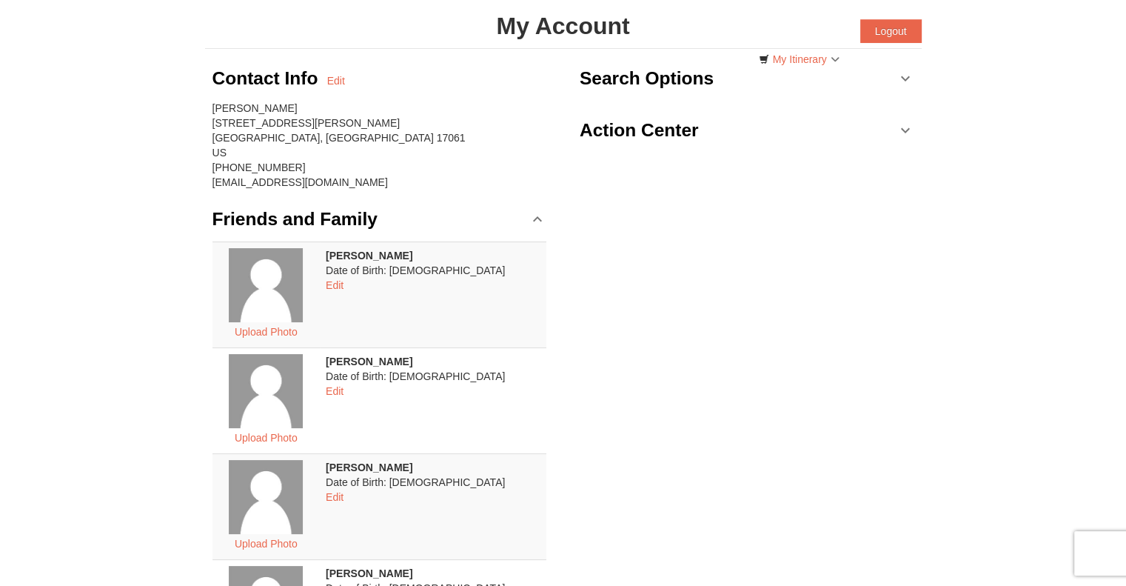
scroll to position [82, 0]
click at [906, 132] on link "Action Center" at bounding box center [747, 129] width 335 height 44
click at [758, 302] on div "Contact Info Edit [PERSON_NAME] [STREET_ADDRESS][PERSON_NAME] [PHONE_NUMBER] [E…" at bounding box center [563, 503] width 717 height 911
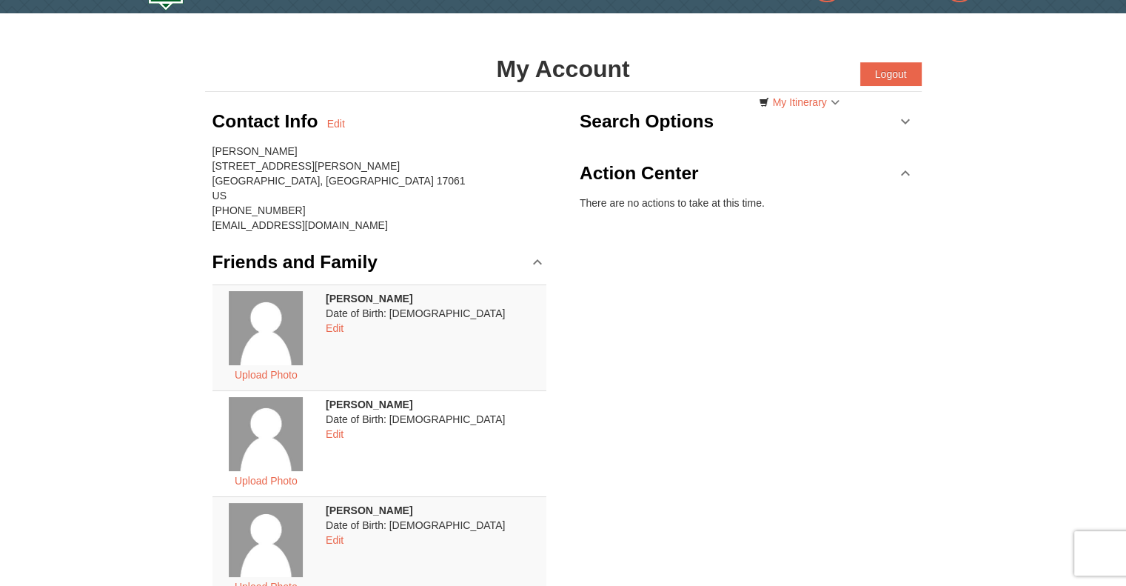
scroll to position [0, 0]
